Goal: Task Accomplishment & Management: Manage account settings

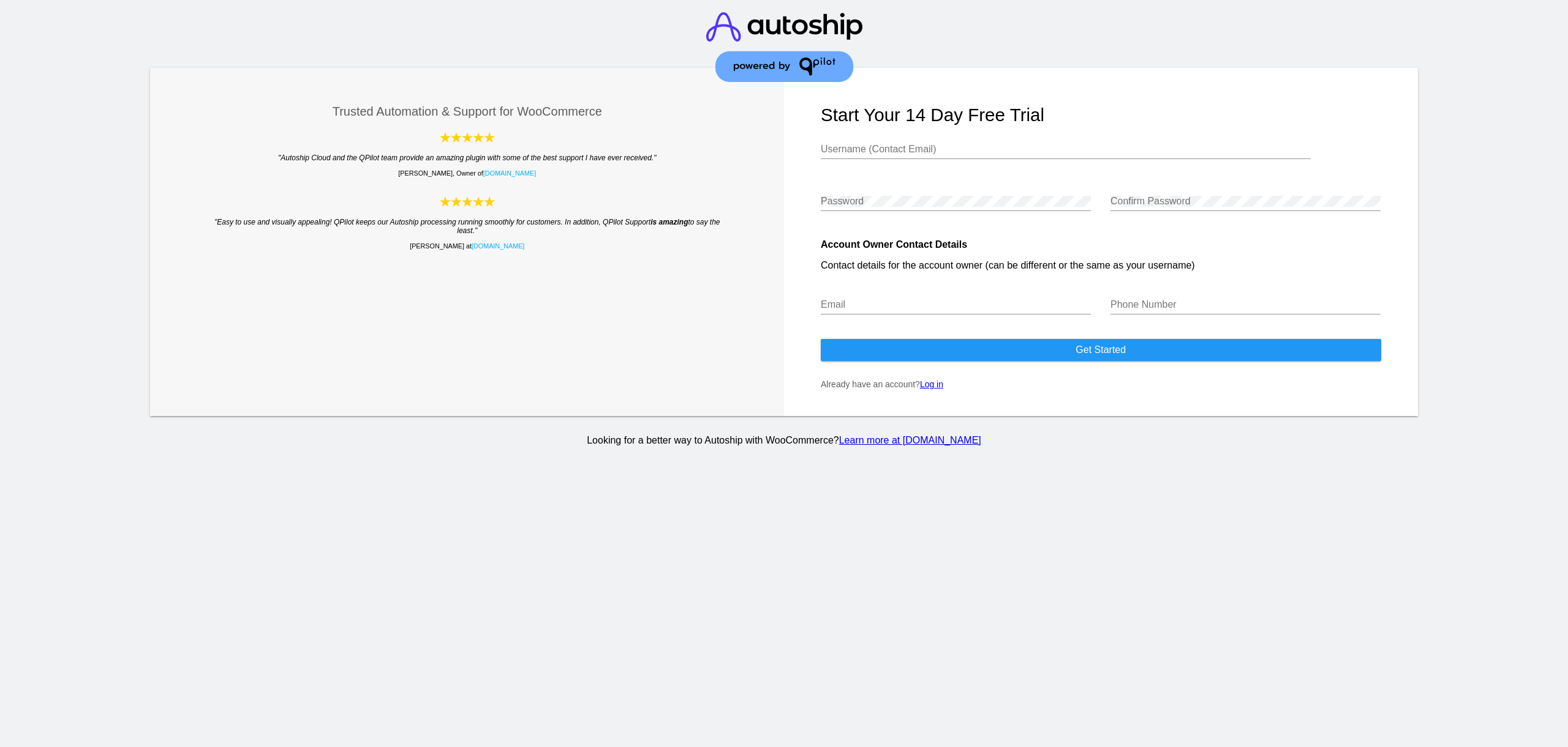
type input "[EMAIL_ADDRESS][DOMAIN_NAME]"
click at [943, 389] on link "Log in" at bounding box center [931, 385] width 23 height 10
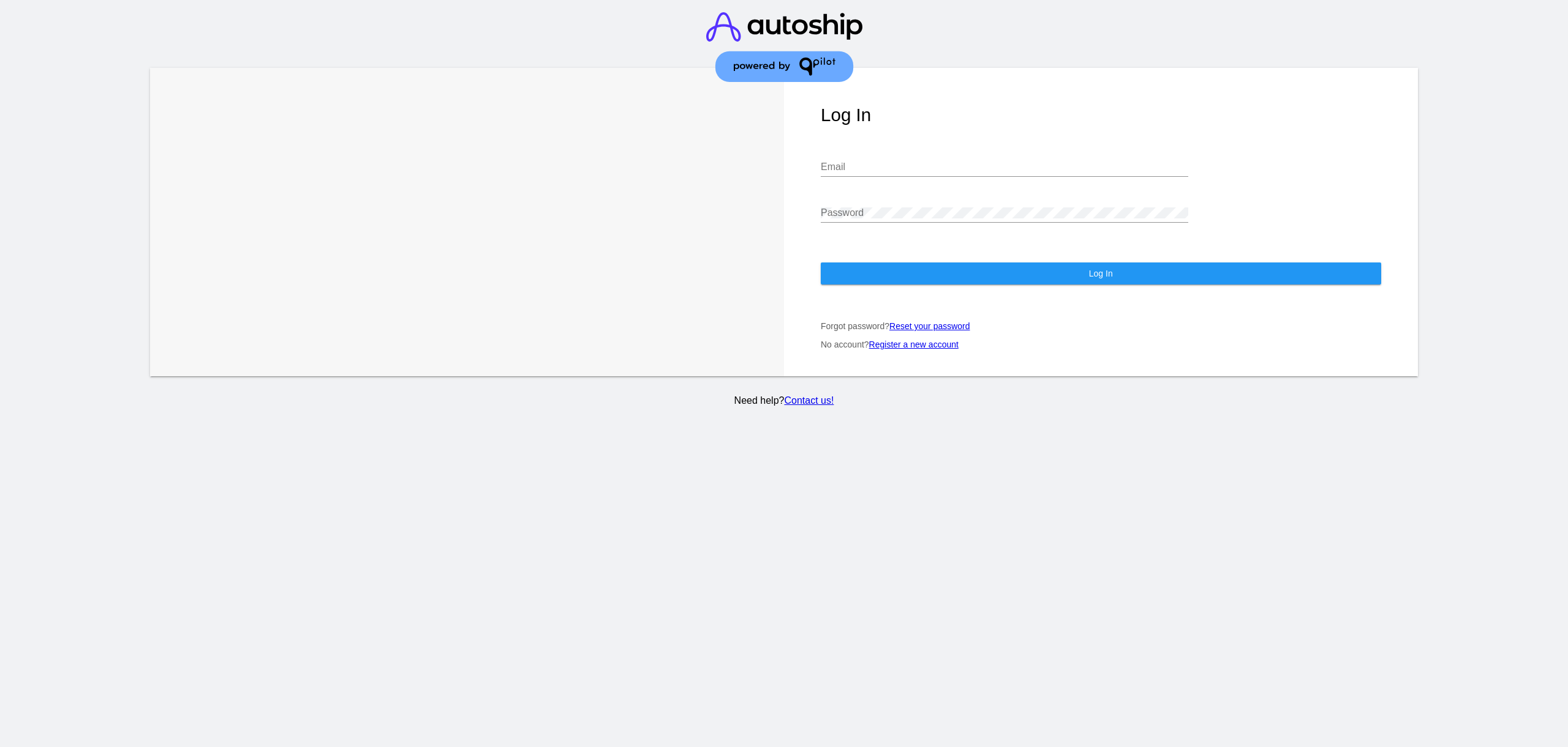
type input "[EMAIL_ADDRESS][DOMAIN_NAME]"
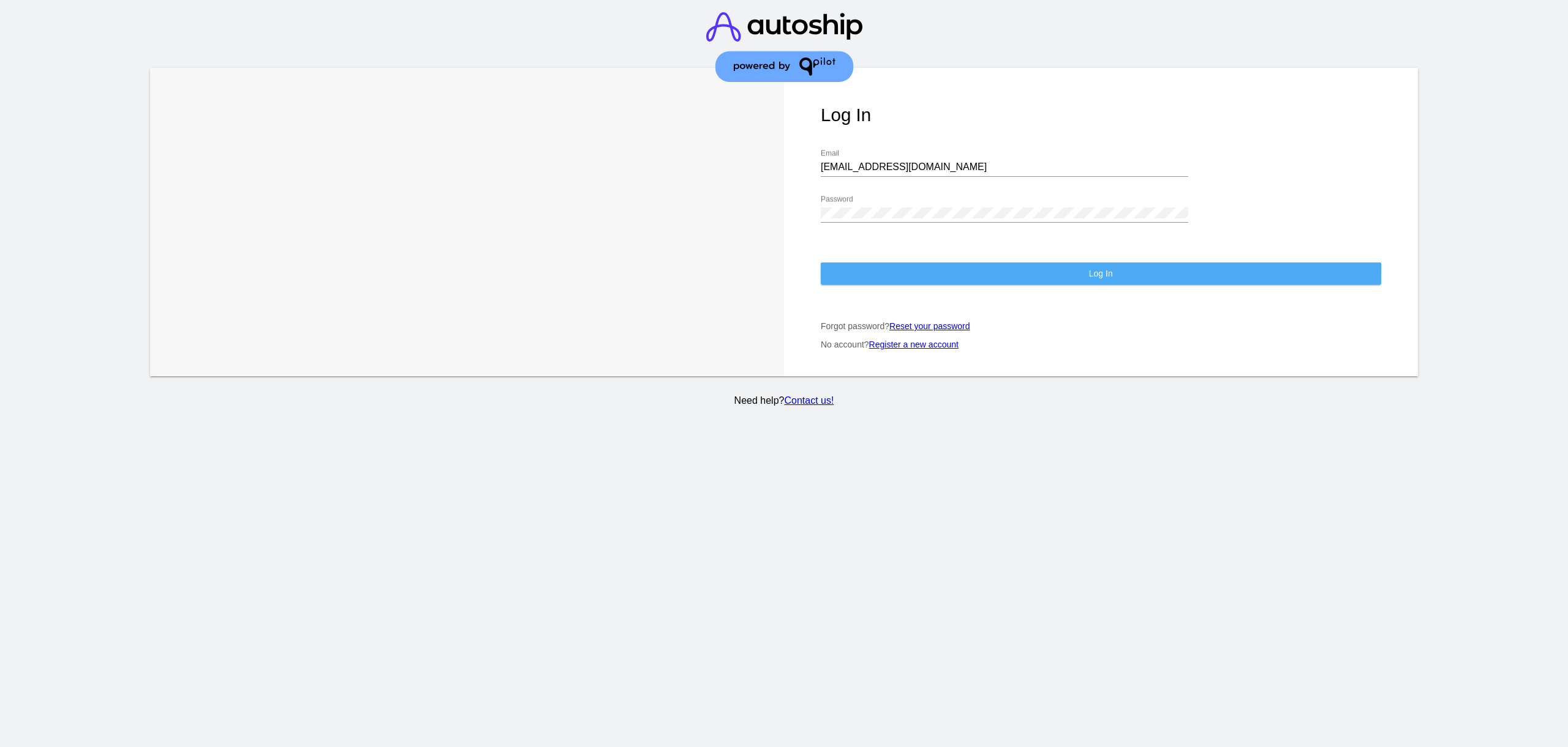
click at [1019, 277] on button "Log In" at bounding box center [1100, 274] width 560 height 22
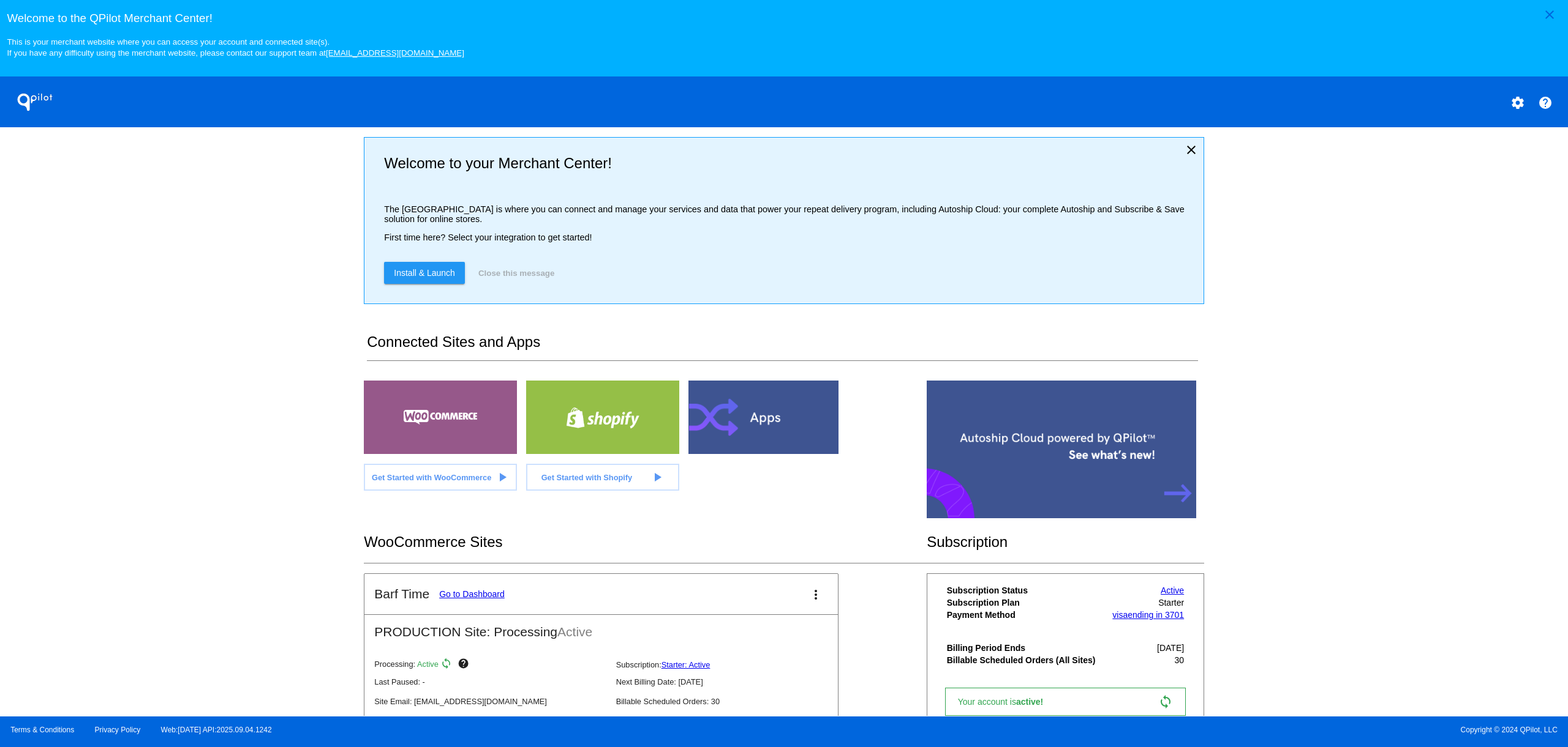
click at [493, 599] on link "Go to Dashboard" at bounding box center [471, 595] width 65 height 10
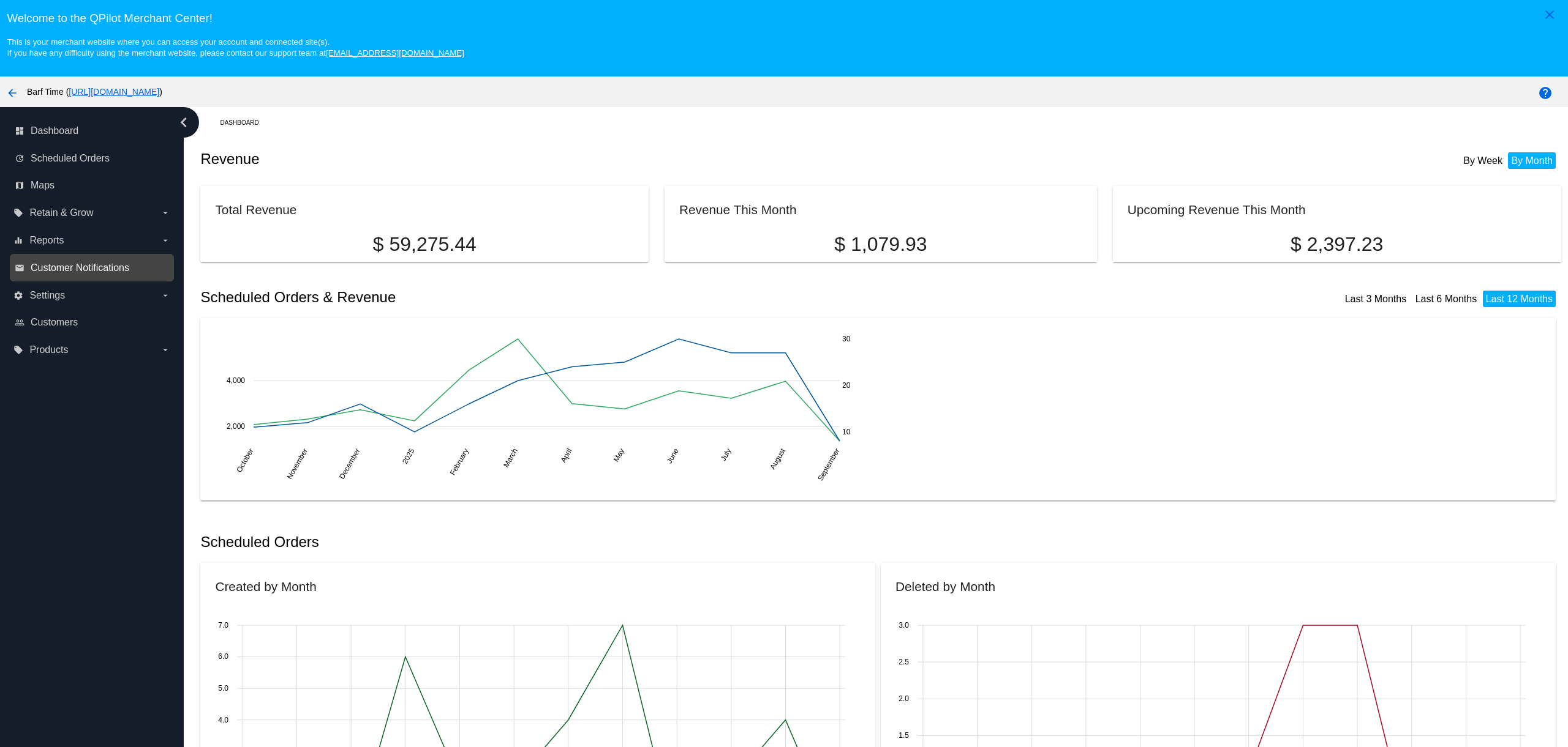
click at [99, 274] on span "Customer Notifications" at bounding box center [80, 268] width 99 height 11
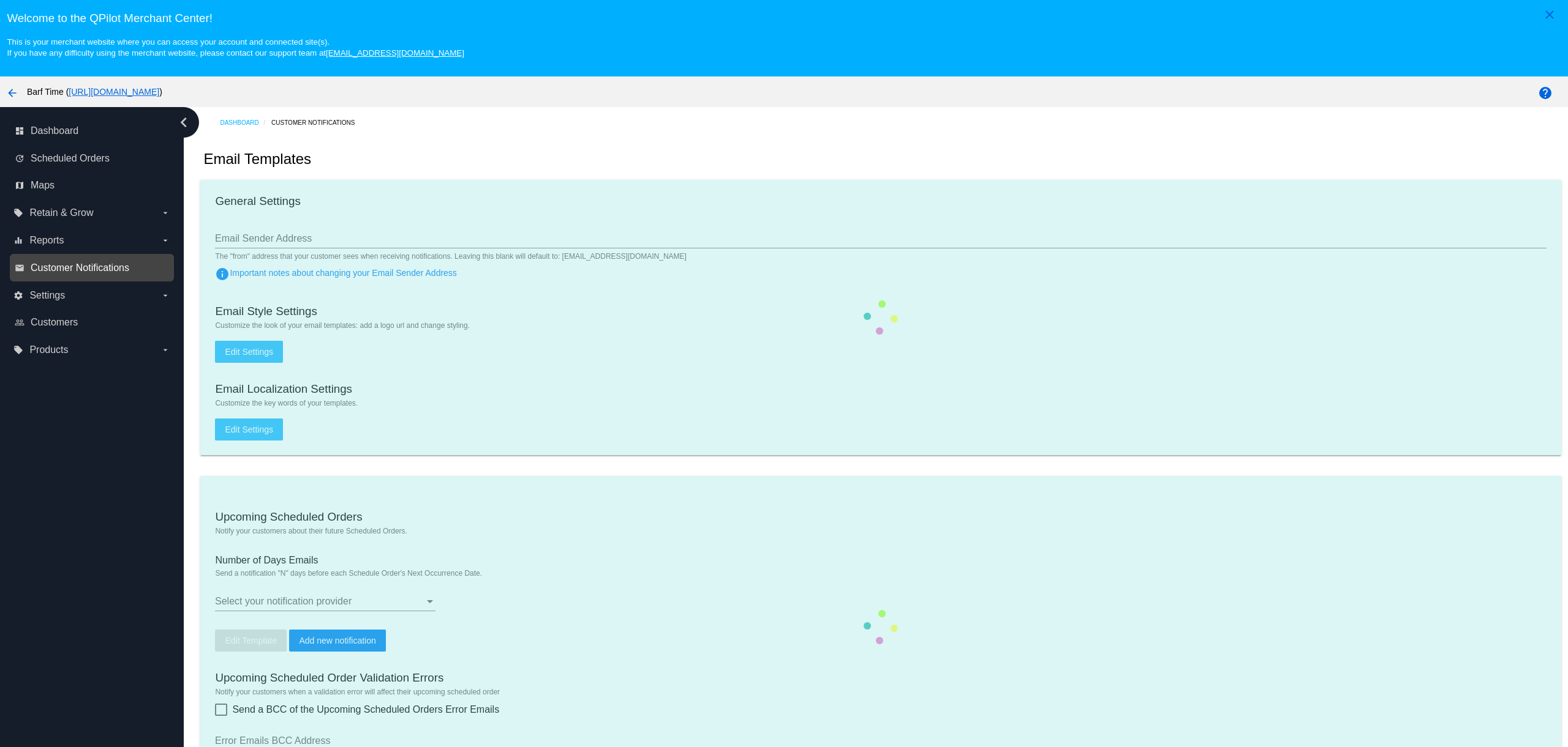
type input "[EMAIL_ADDRESS][DOMAIN_NAME]"
checkbox input "true"
type input "2"
checkbox input "true"
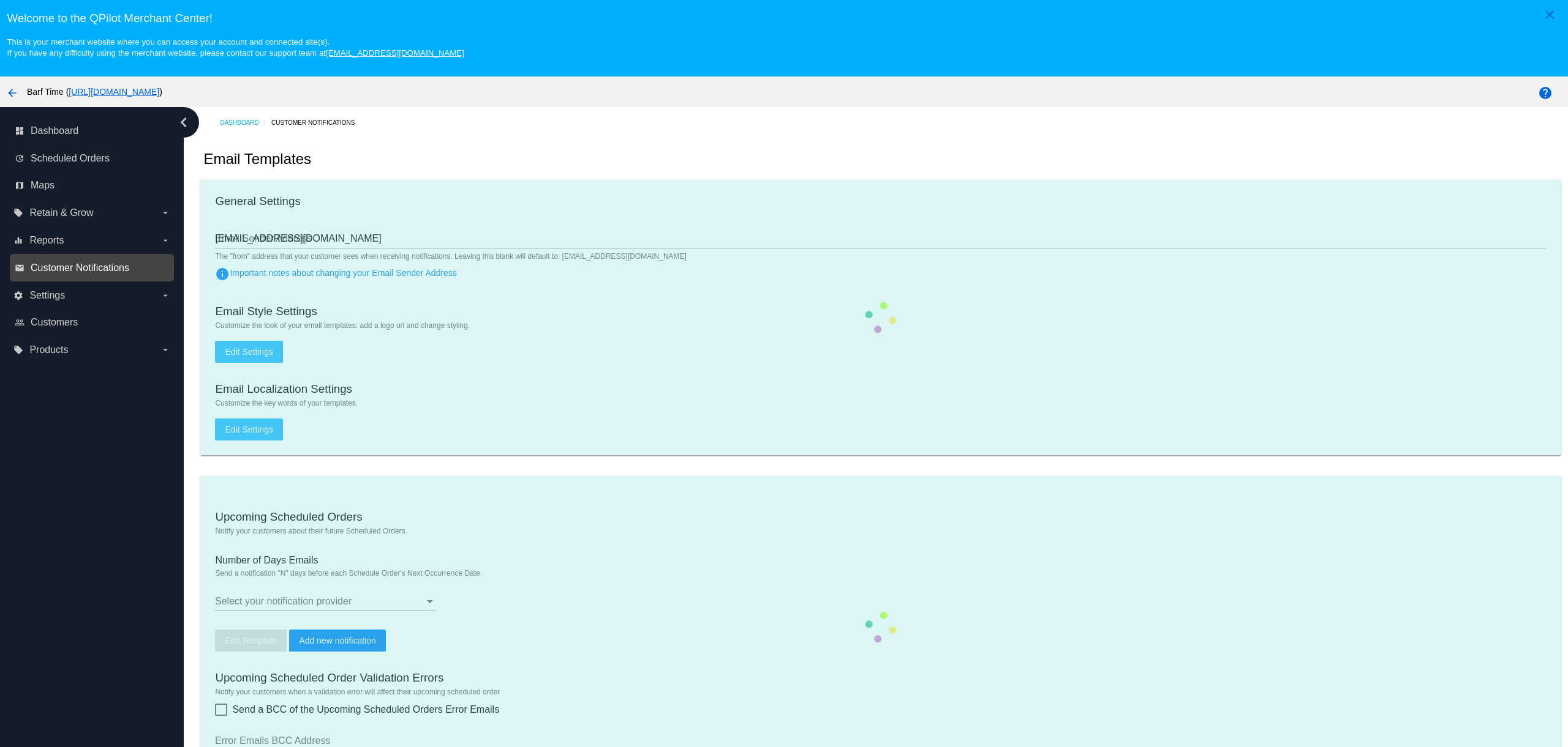
checkbox input "true"
type input "[EMAIL_ADDRESS][DOMAIN_NAME]"
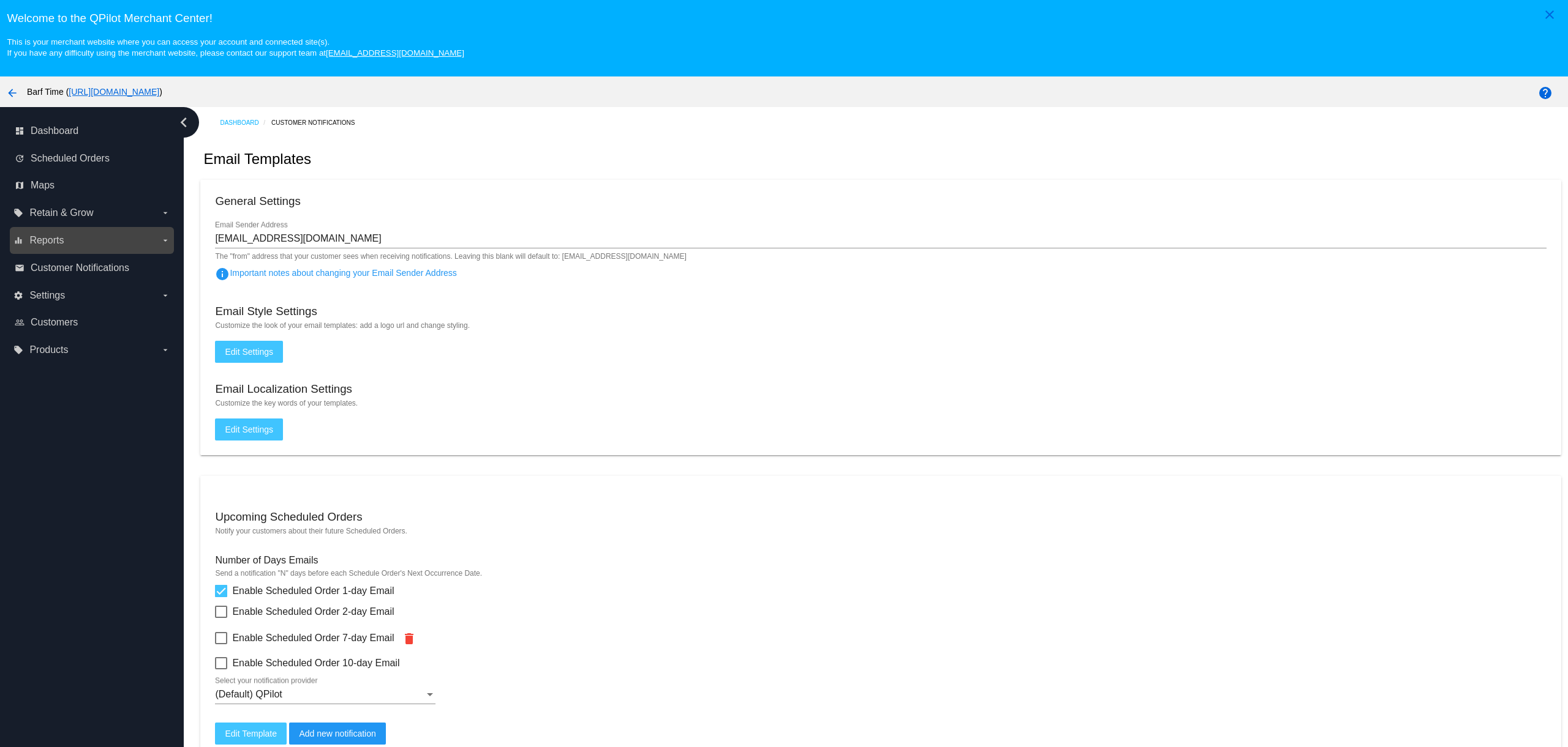
click at [82, 242] on label "equalizer Reports arrow_drop_down" at bounding box center [92, 241] width 156 height 20
click at [0, 0] on input "equalizer Reports arrow_drop_down" at bounding box center [0, 0] width 0 height 0
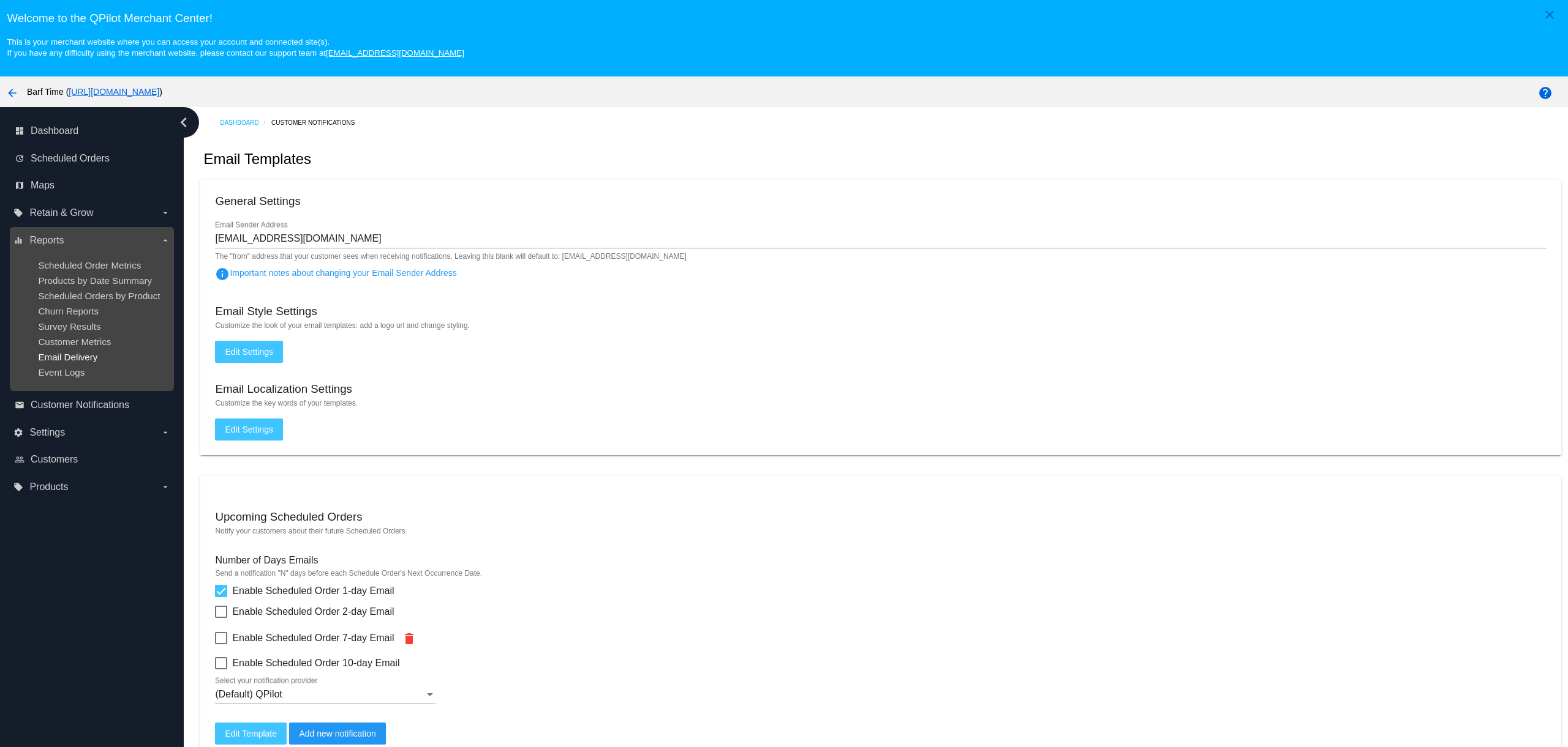
click at [72, 358] on span "Email Delivery" at bounding box center [68, 357] width 60 height 10
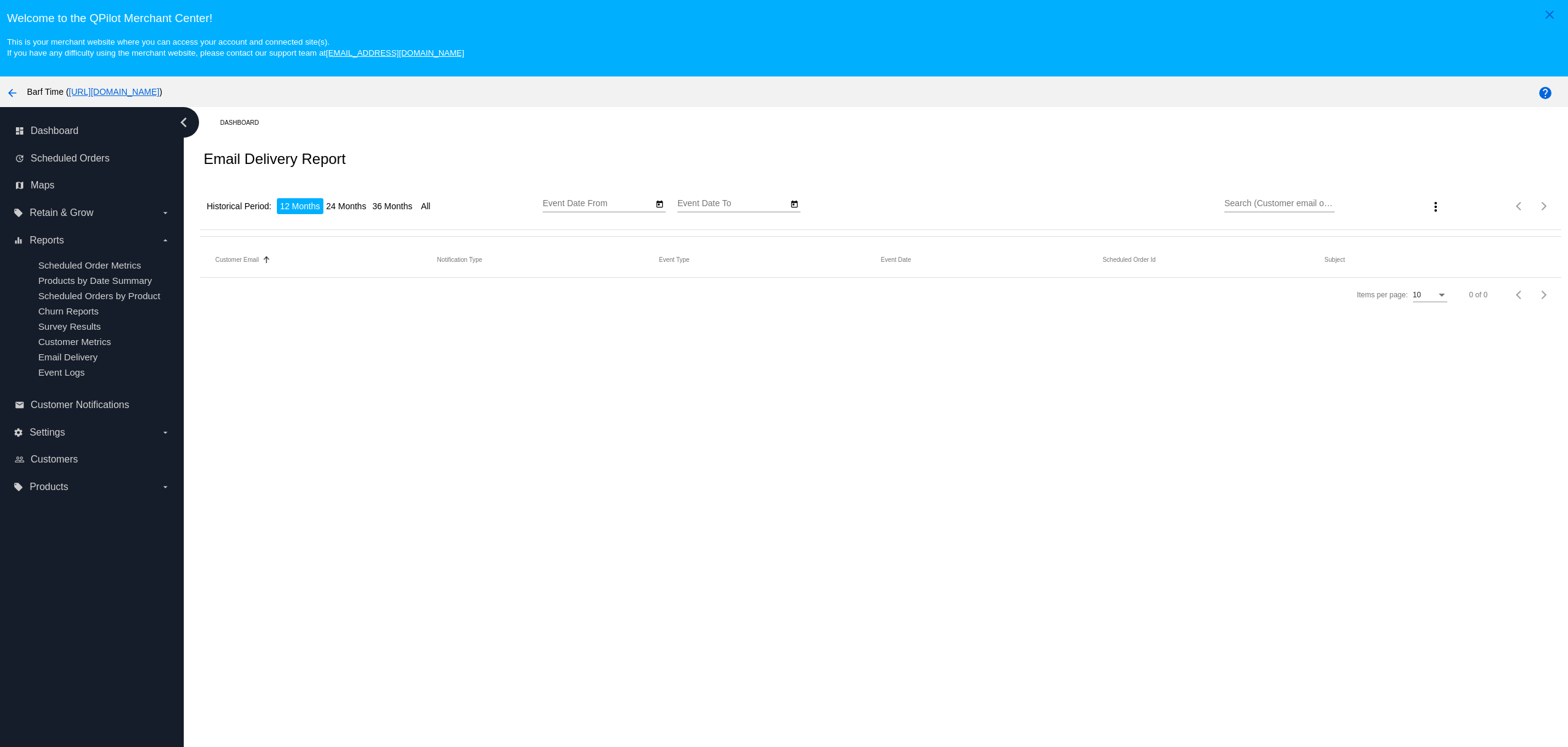
type input "[DATE]"
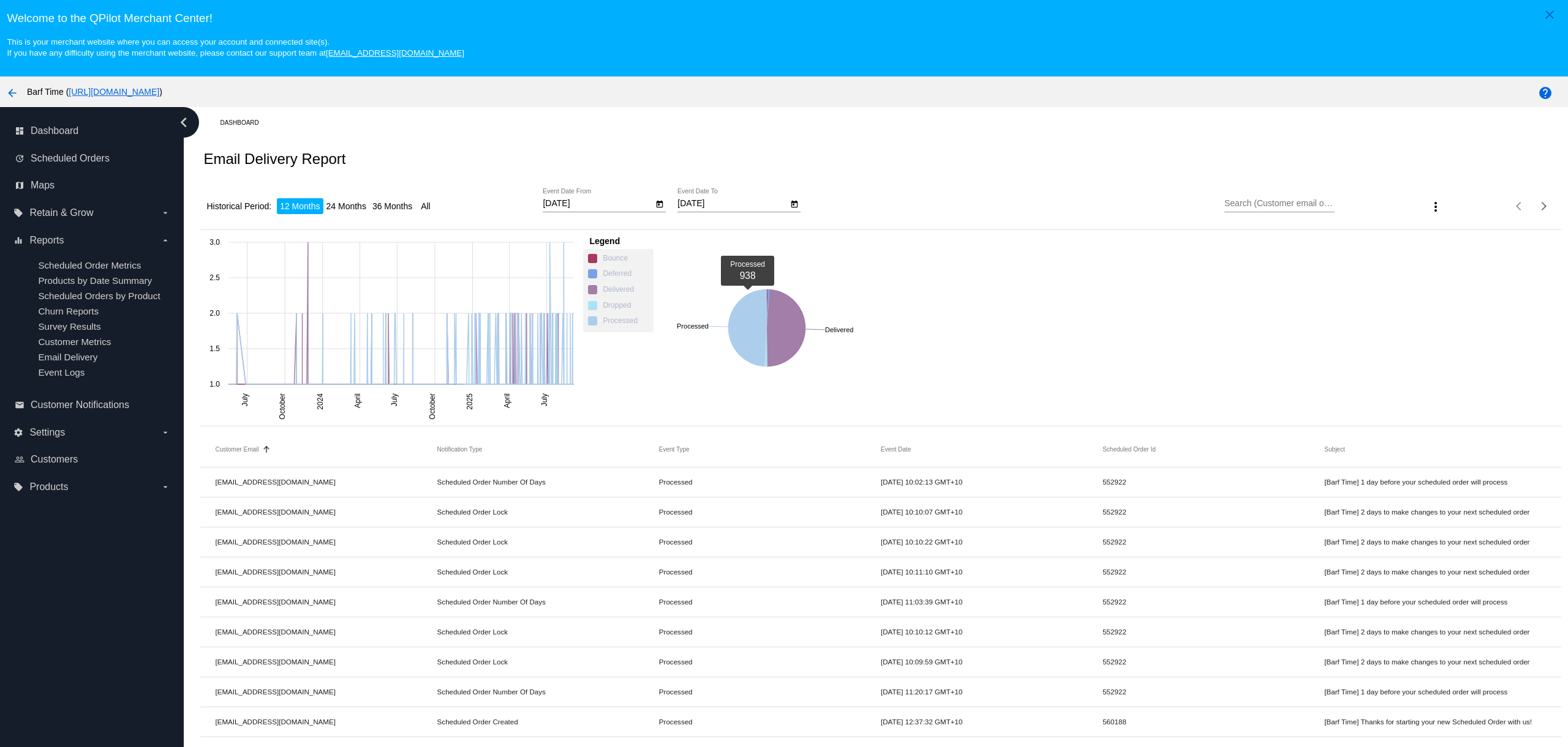
click at [1274, 207] on input "Search (Customer email or subject)" at bounding box center [1280, 204] width 111 height 10
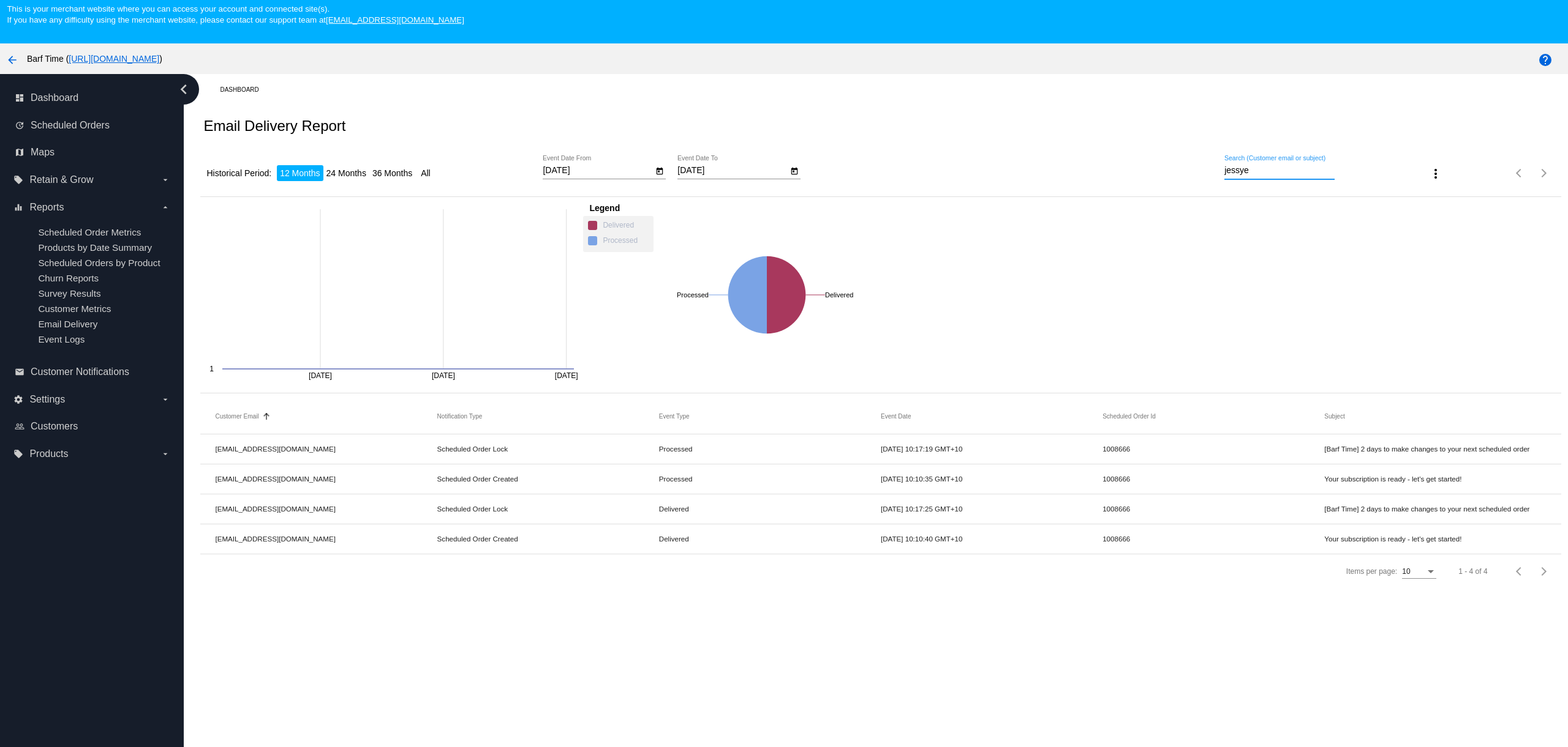
scroll to position [37, 0]
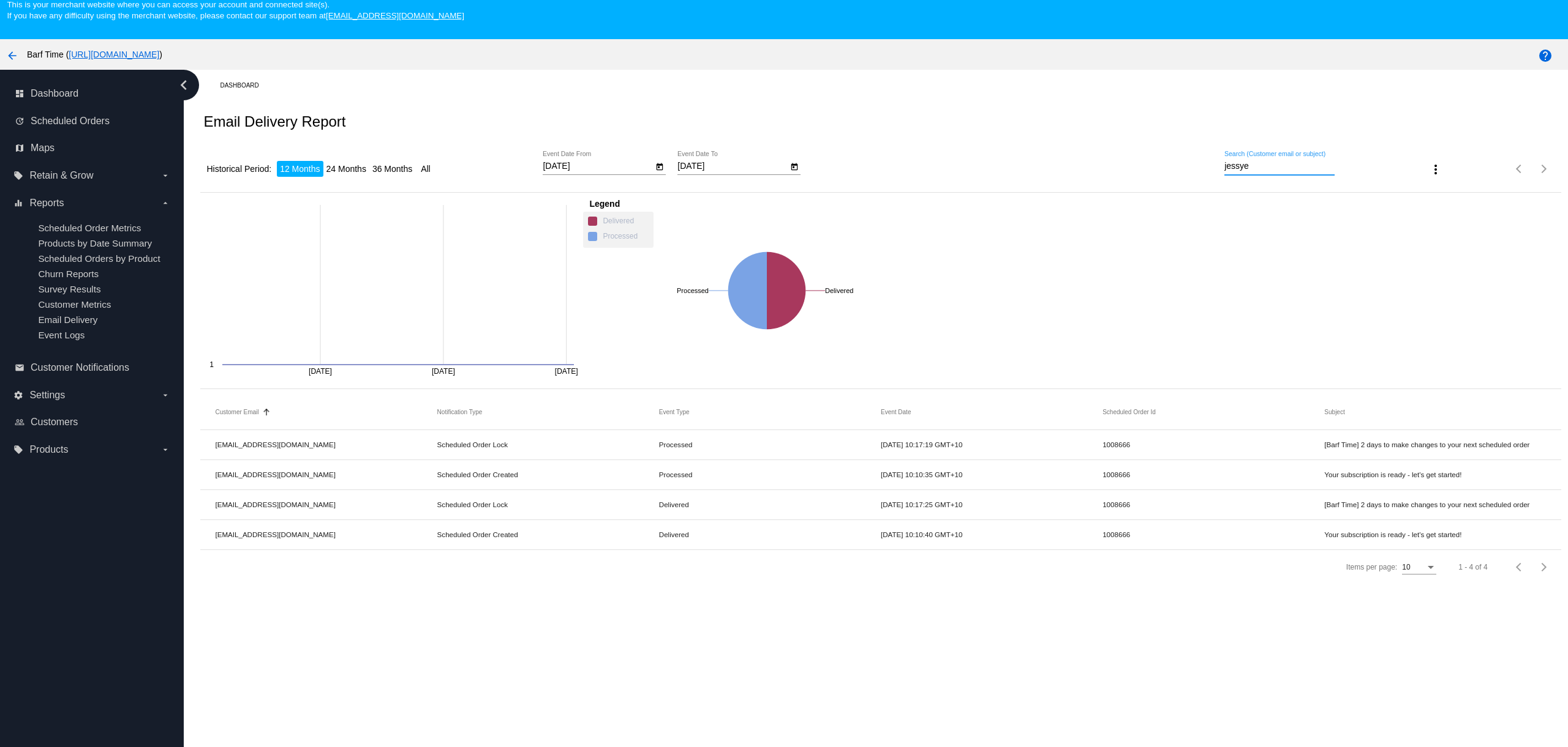
click at [1266, 170] on input "jessye" at bounding box center [1280, 167] width 111 height 10
type input "jessye"
click at [765, 713] on div "Dashboard Email Delivery Report Historical Period: 12 Months 24 Months 36 Month…" at bounding box center [876, 412] width 1384 height 686
click at [901, 413] on button "Event Date" at bounding box center [895, 412] width 30 height 8
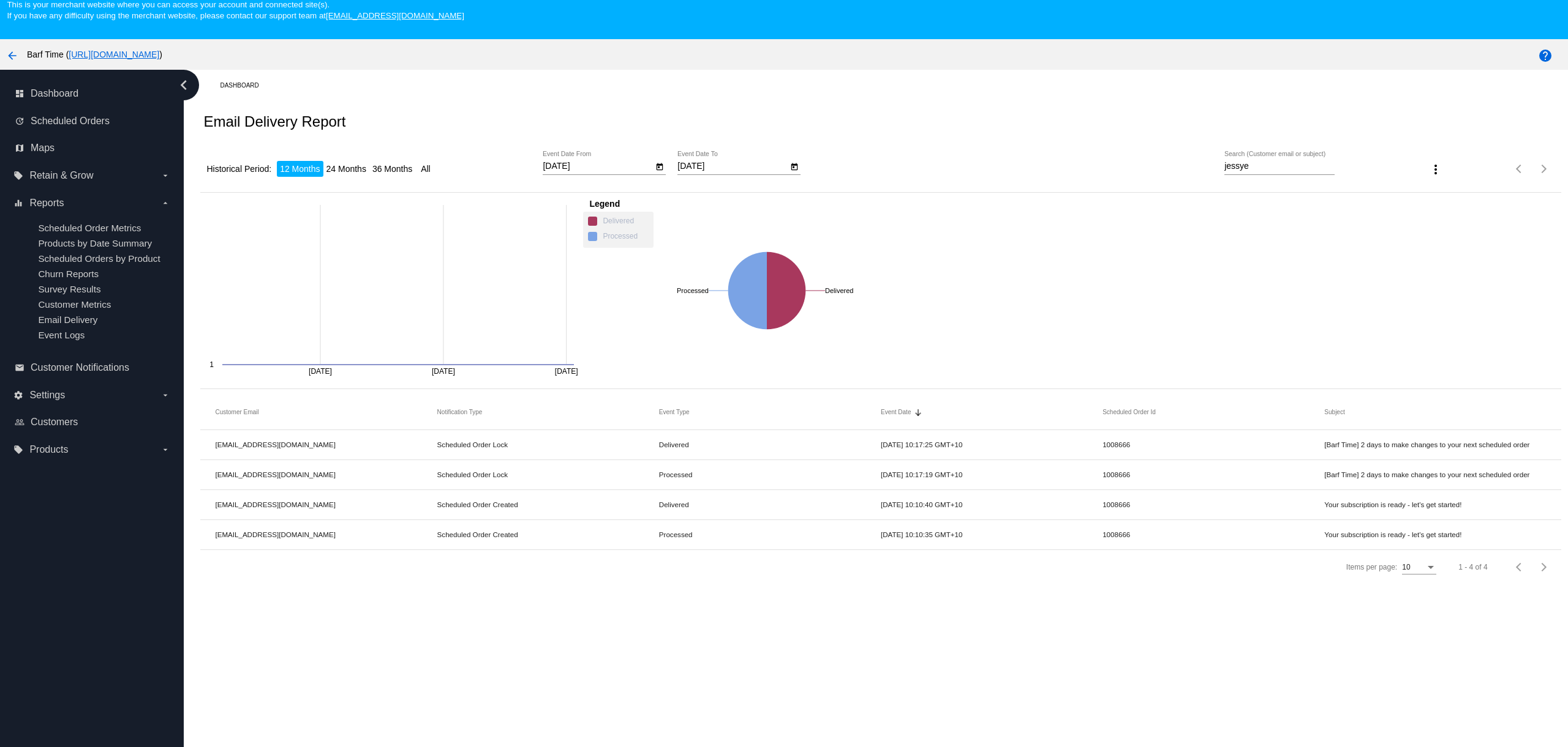
drag, startPoint x: 881, startPoint y: 478, endPoint x: 973, endPoint y: 485, distance: 92.3
click at [977, 476] on mat-cell "[DATE] 10:17:19 GMT+10" at bounding box center [991, 474] width 222 height 14
copy mat-cell "[DATE] 10:17:19 GMT+10"
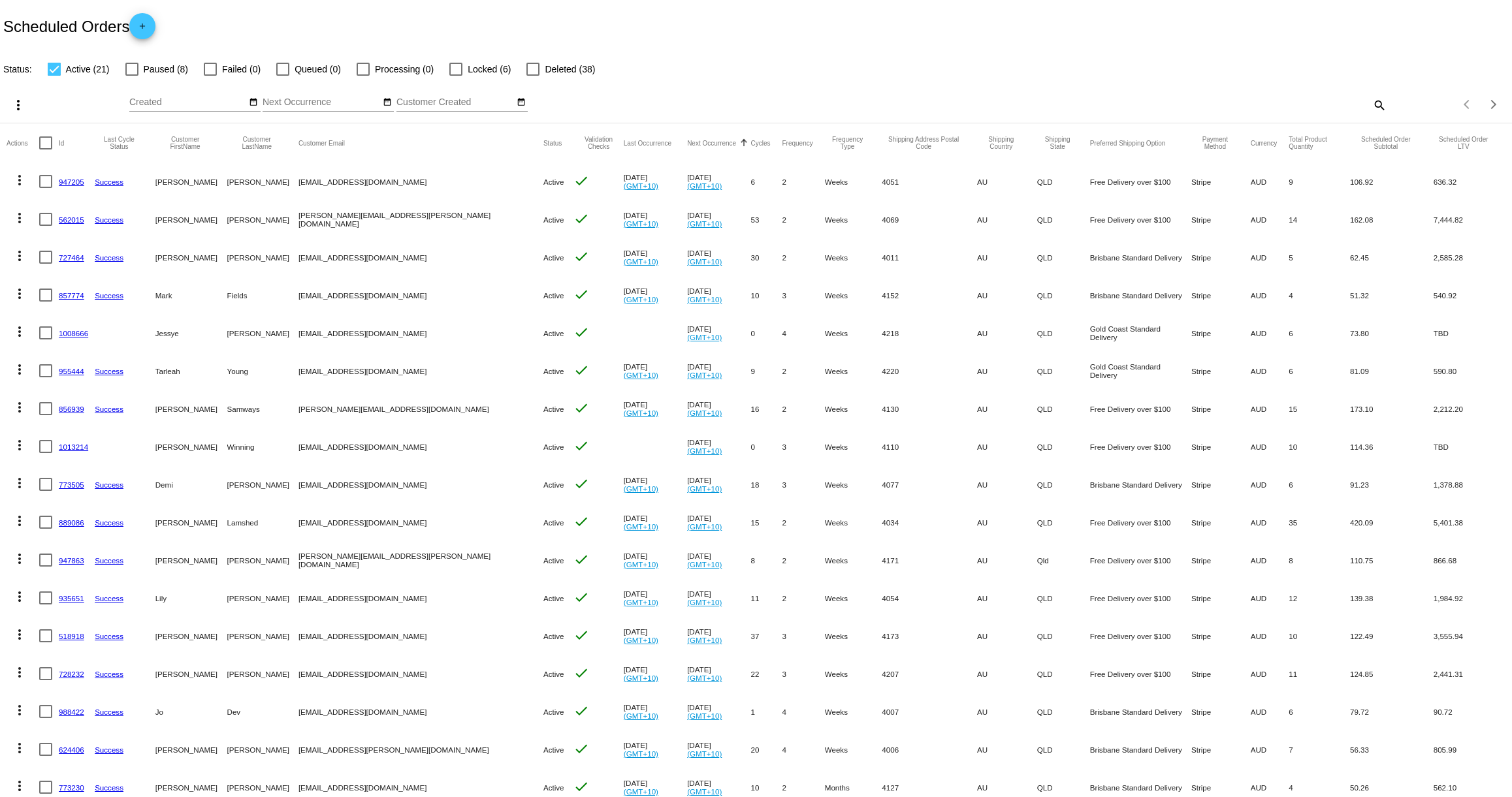
click at [77, 335] on link "1008666" at bounding box center [73, 333] width 29 height 8
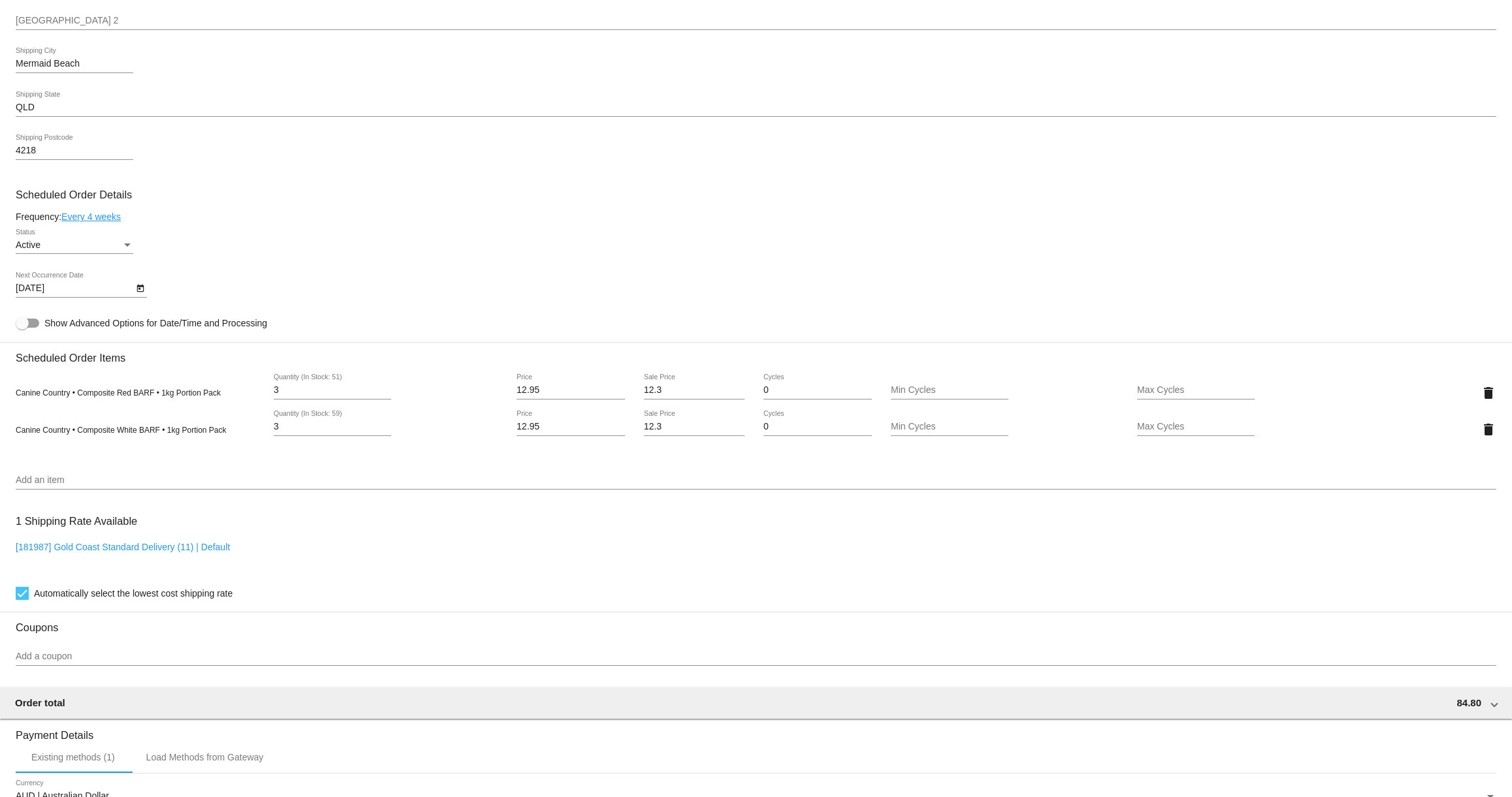
scroll to position [454, 0]
drag, startPoint x: 283, startPoint y: 392, endPoint x: 247, endPoint y: 392, distance: 36.0
click at [247, 392] on div "Canine Country • Composite Red BARF • 1kg Portion Pack 3 Quantity (In Stock: 51…" at bounding box center [756, 388] width 1481 height 37
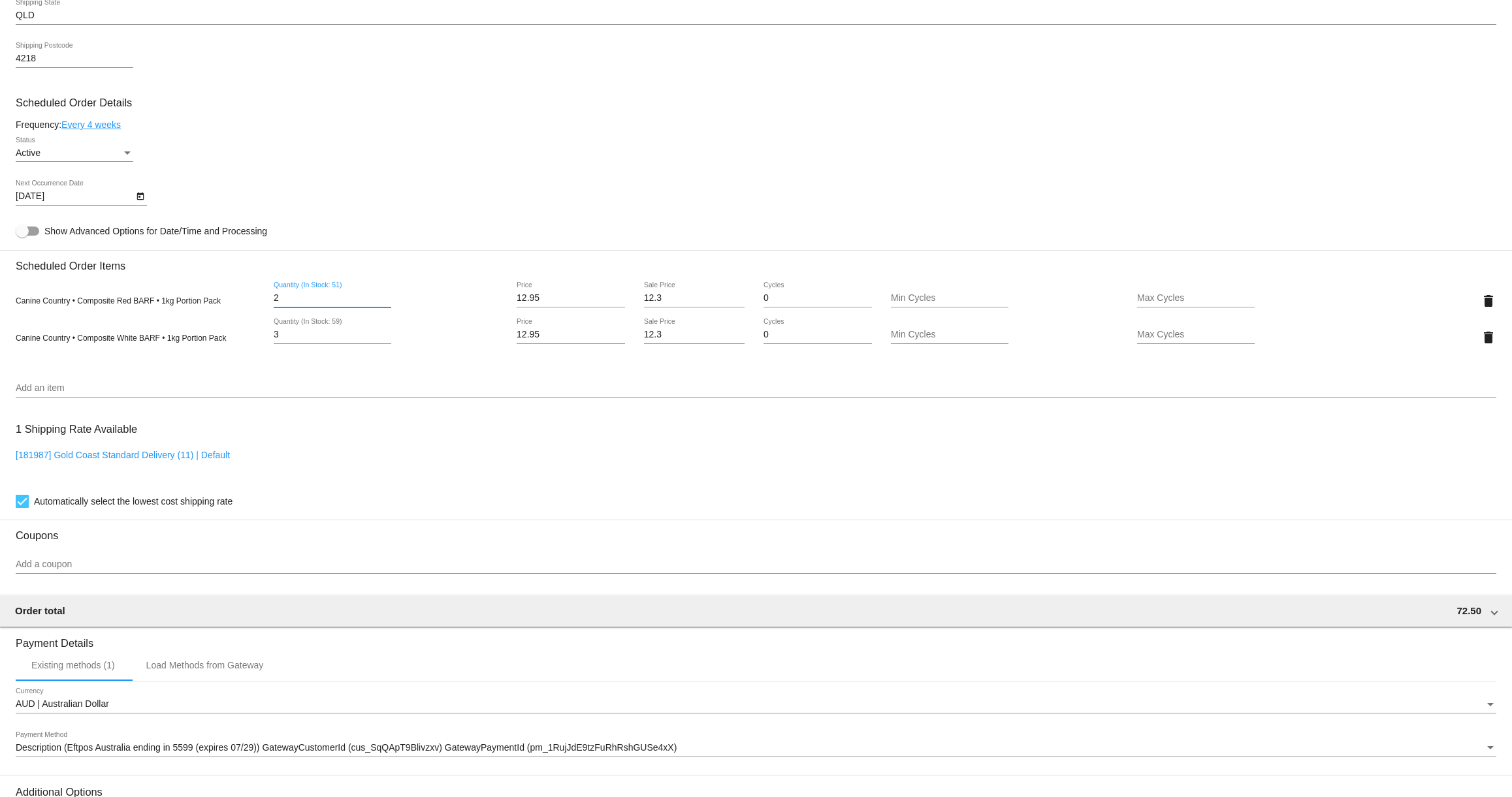
scroll to position [715, 0]
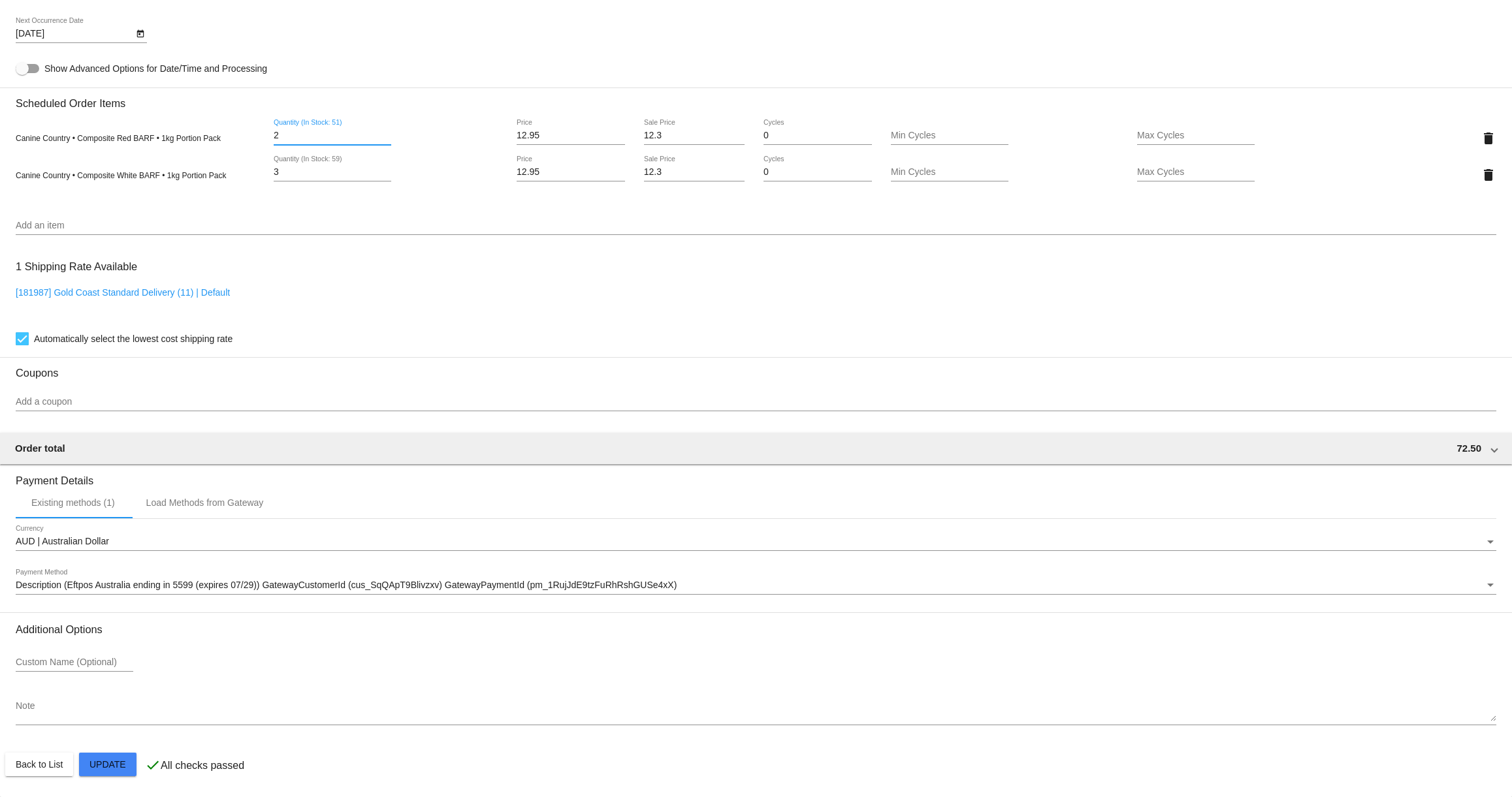
click at [102, 765] on mat-card "Customer 6997908: Jessye Marshall jessyelena@proton.me Customer Shipping Enter …" at bounding box center [756, 126] width 1512 height 1343
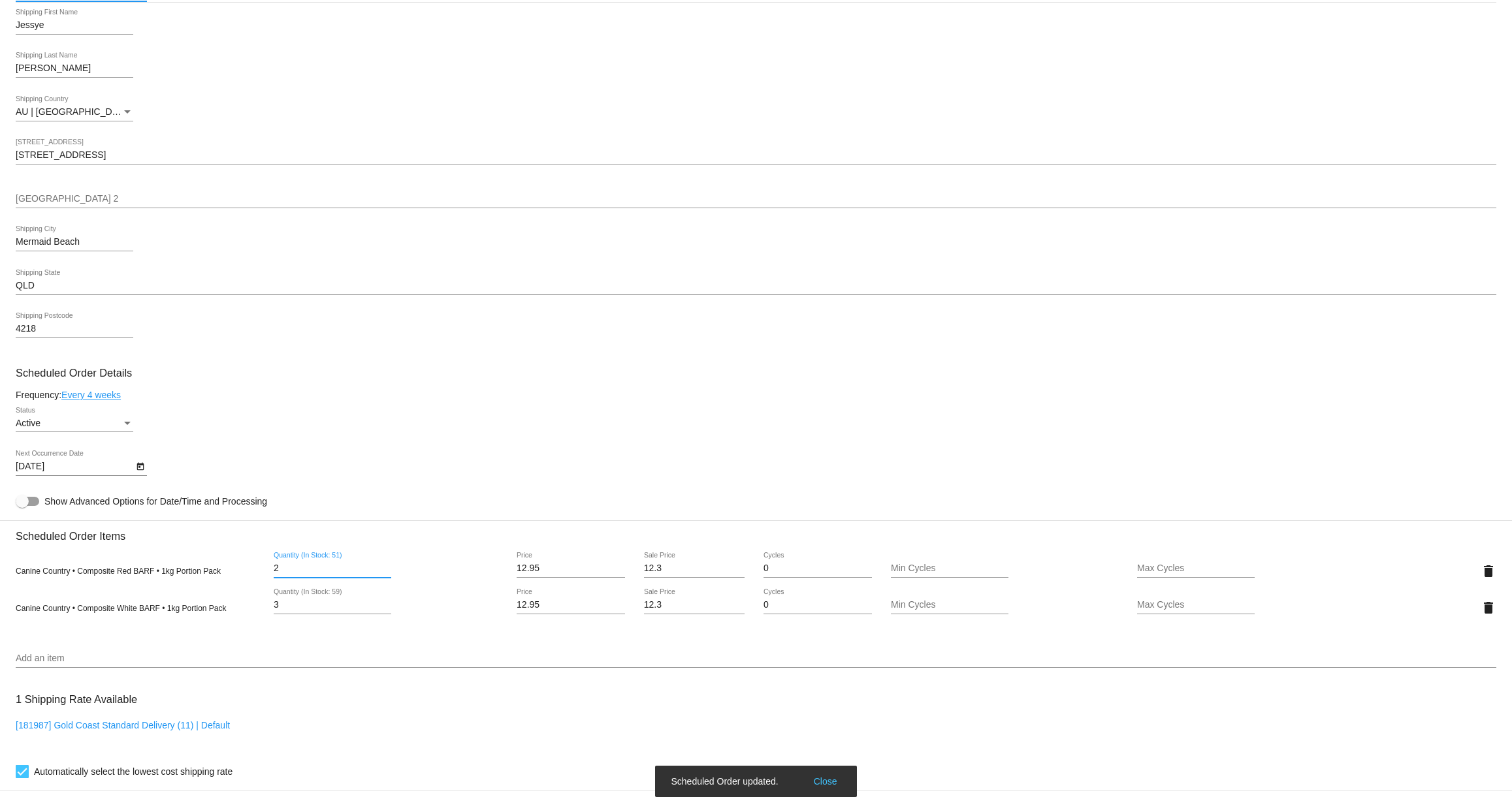
scroll to position [0, 0]
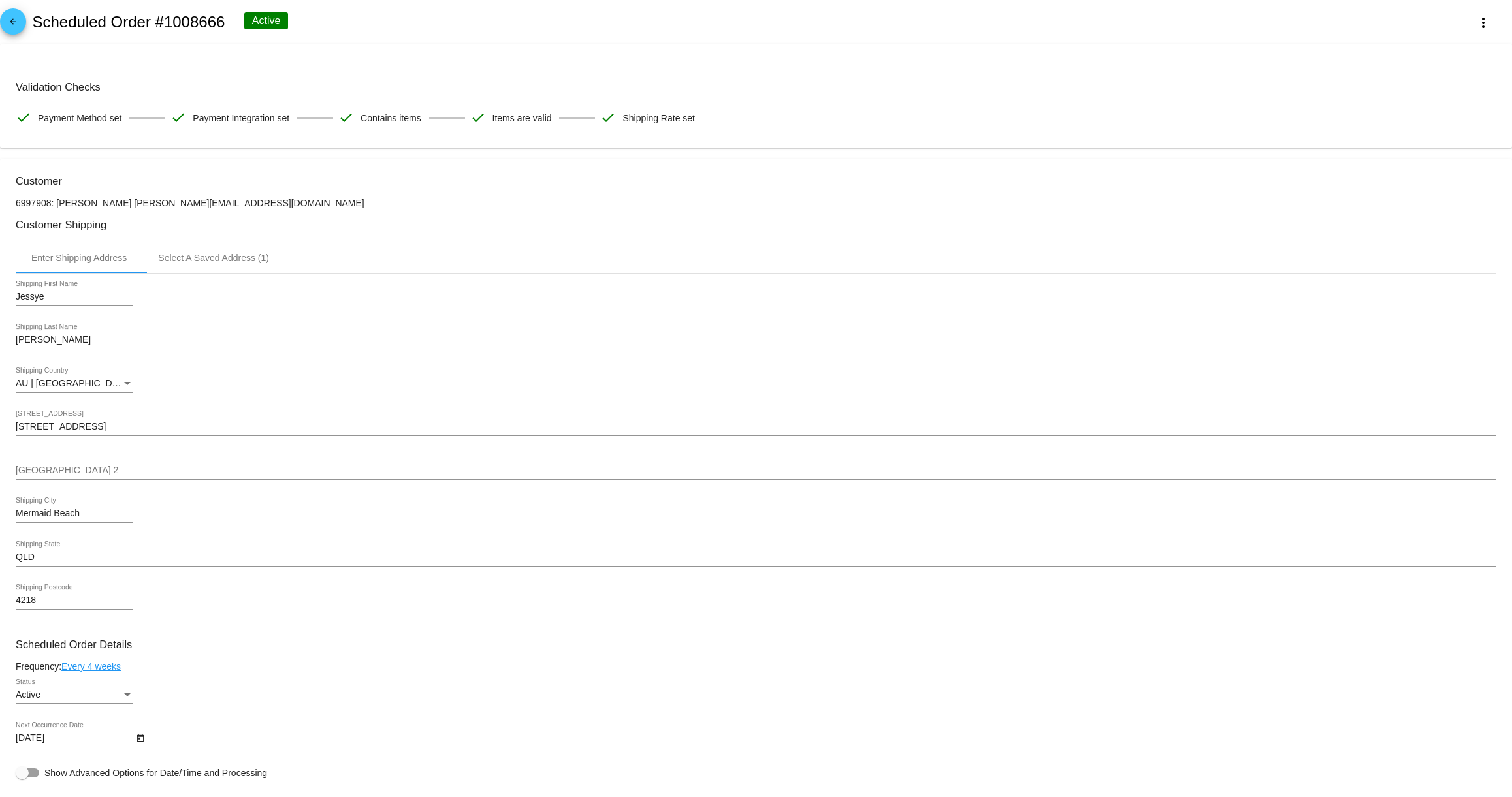
type input "2"
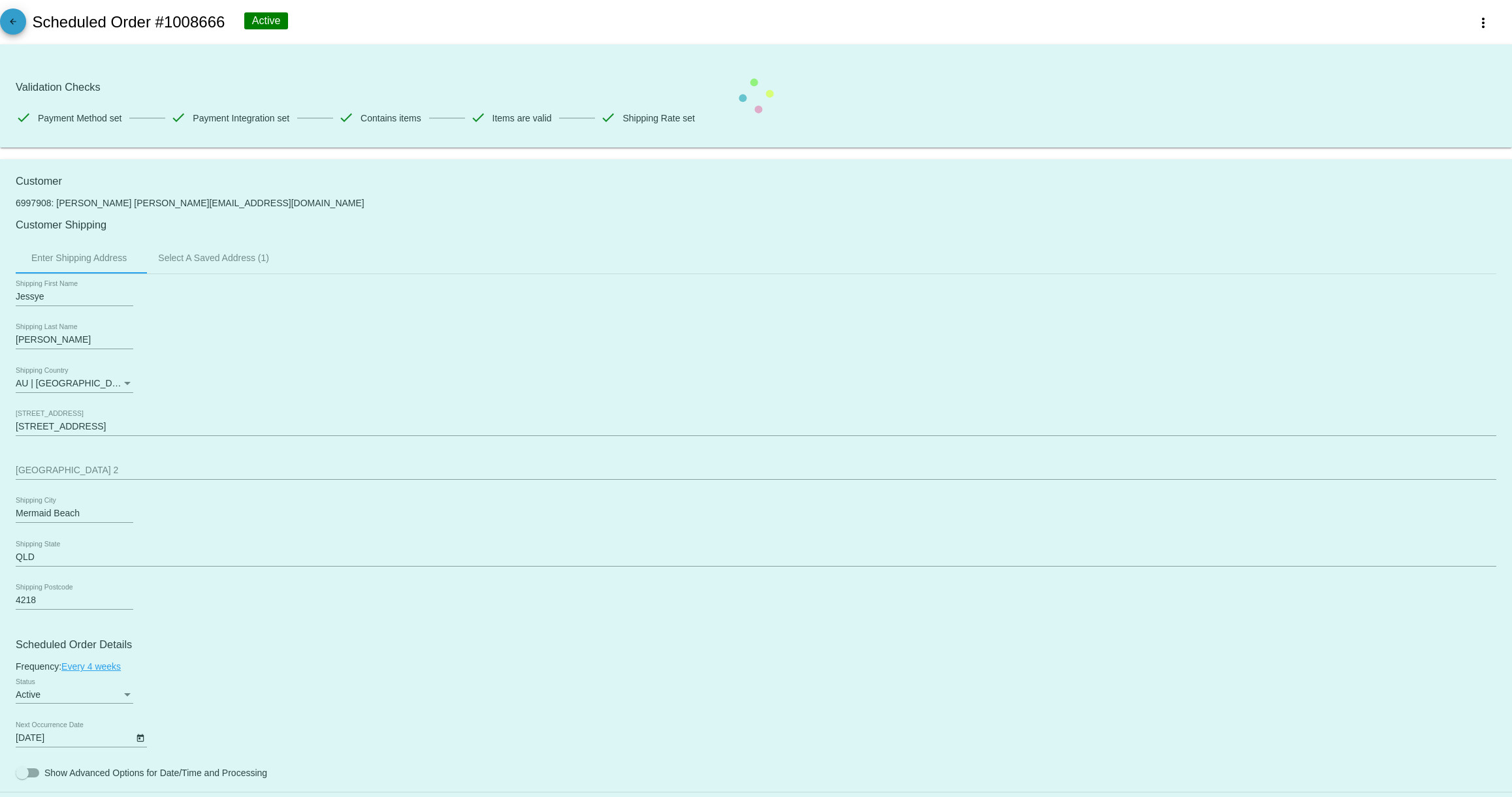
click at [13, 22] on mat-icon "arrow_back" at bounding box center [13, 24] width 15 height 15
